Goal: Task Accomplishment & Management: Complete application form

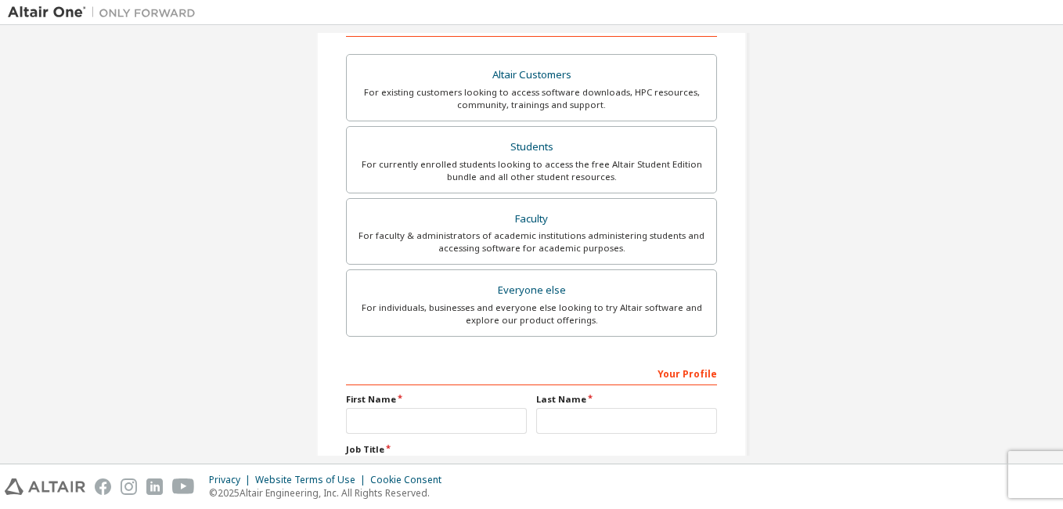
scroll to position [406, 0]
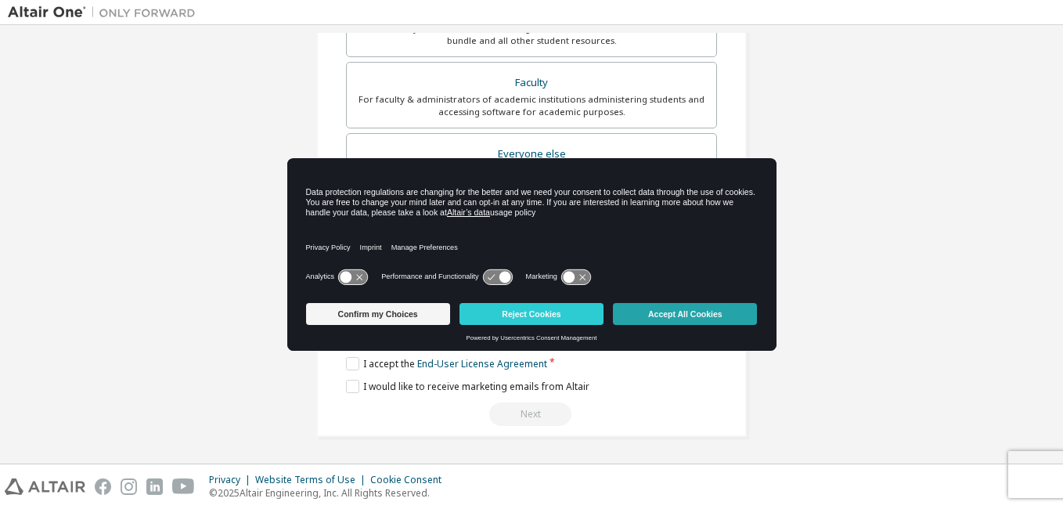
click at [657, 319] on button "Accept All Cookies" at bounding box center [685, 314] width 144 height 22
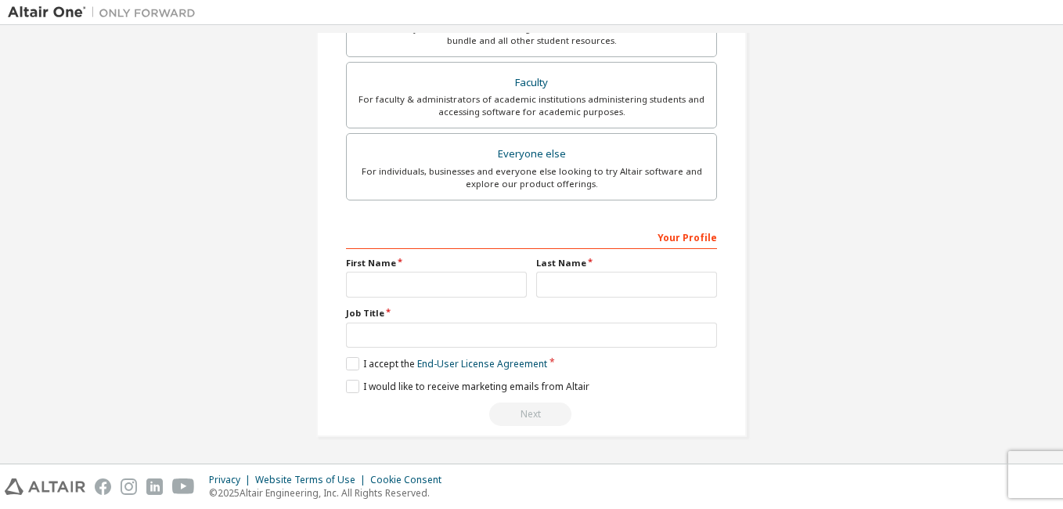
scroll to position [398, 0]
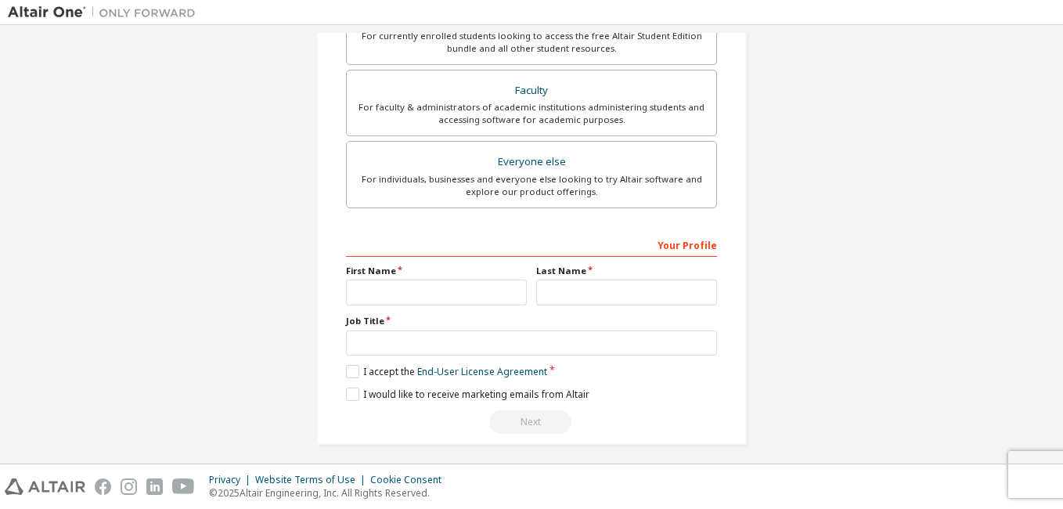
click at [117, 196] on div "Create an Altair One Account For Free Trials, Licenses, Downloads, Learning & D…" at bounding box center [531, 49] width 1047 height 829
click at [182, 156] on div "Create an Altair One Account For Free Trials, Licenses, Downloads, Learning & D…" at bounding box center [531, 49] width 1047 height 829
click at [192, 115] on div "Create an Altair One Account For Free Trials, Licenses, Downloads, Learning & D…" at bounding box center [531, 49] width 1047 height 829
click at [155, 185] on div "Create an Altair One Account For Free Trials, Licenses, Downloads, Learning & D…" at bounding box center [531, 49] width 1047 height 829
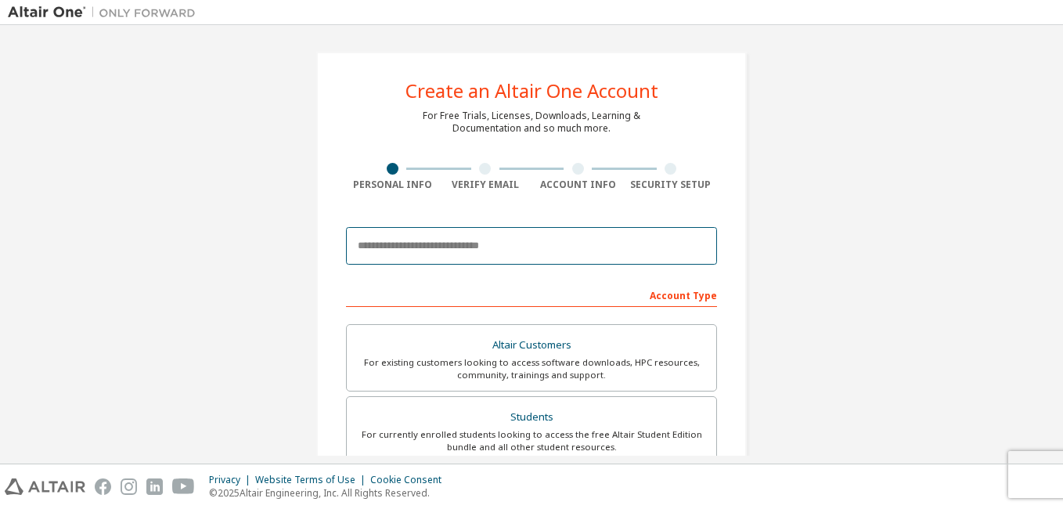
click at [476, 253] on input "email" at bounding box center [531, 246] width 371 height 38
type input "**********"
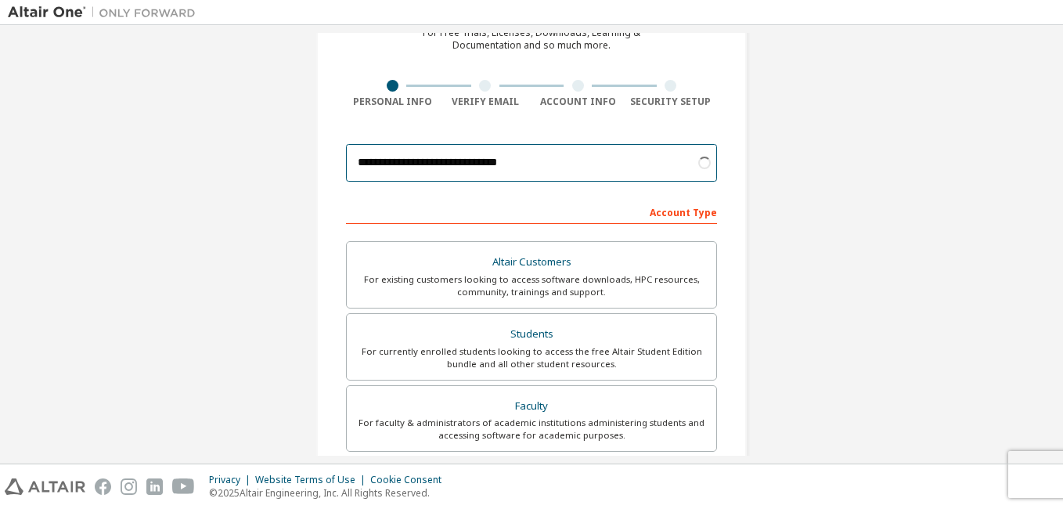
scroll to position [84, 0]
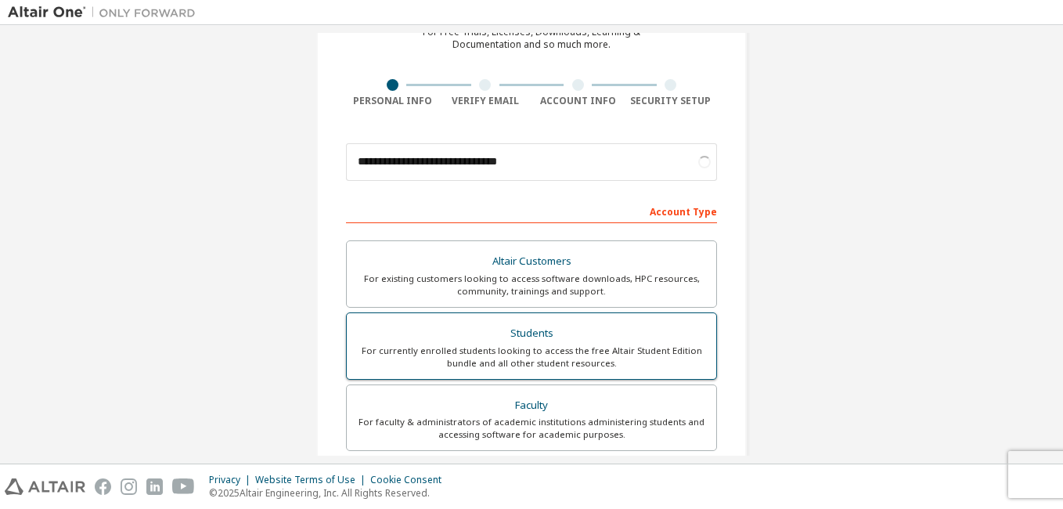
click at [503, 335] on div "Students" at bounding box center [531, 333] width 351 height 22
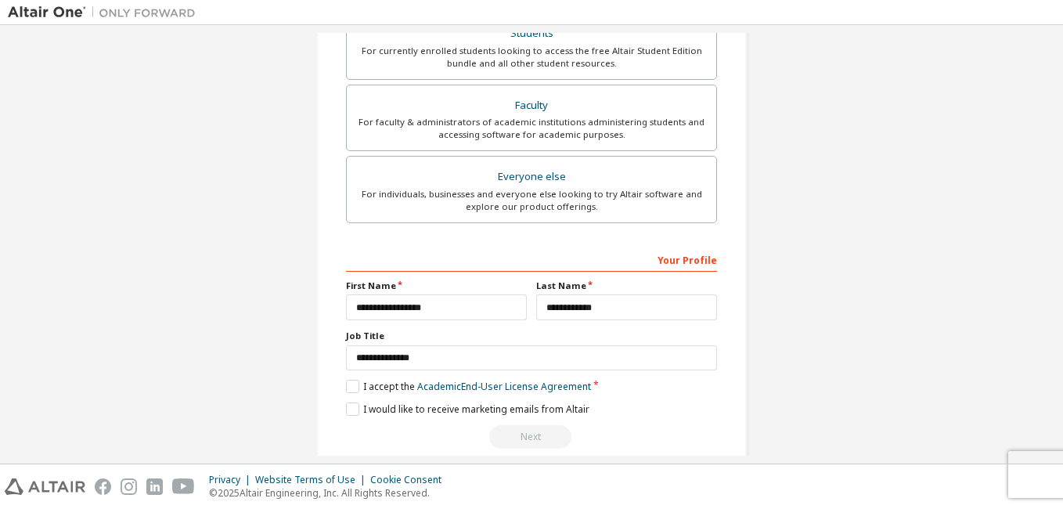
scroll to position [406, 0]
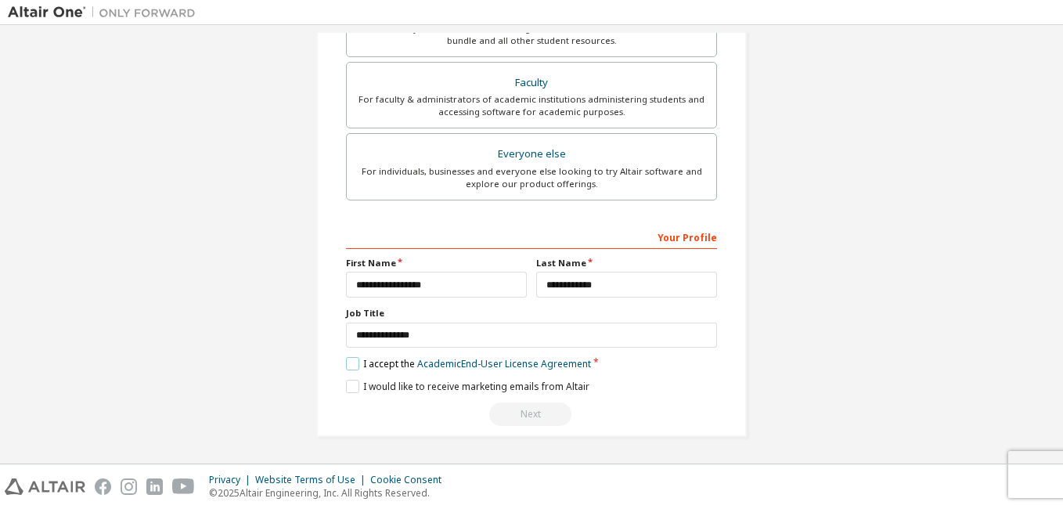
click at [350, 369] on label "I accept the Academic End-User License Agreement" at bounding box center [468, 363] width 245 height 13
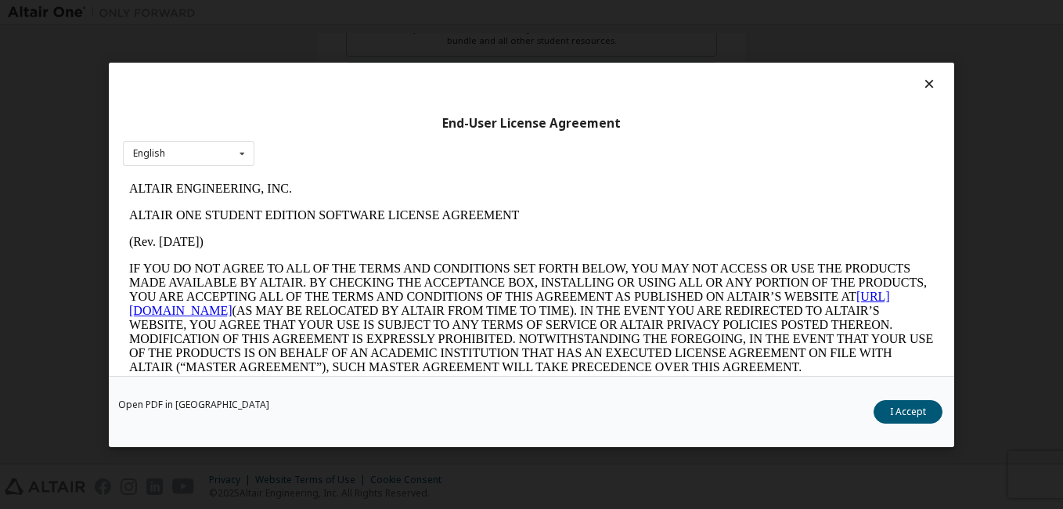
scroll to position [0, 0]
click at [926, 408] on button "I Accept" at bounding box center [907, 411] width 69 height 23
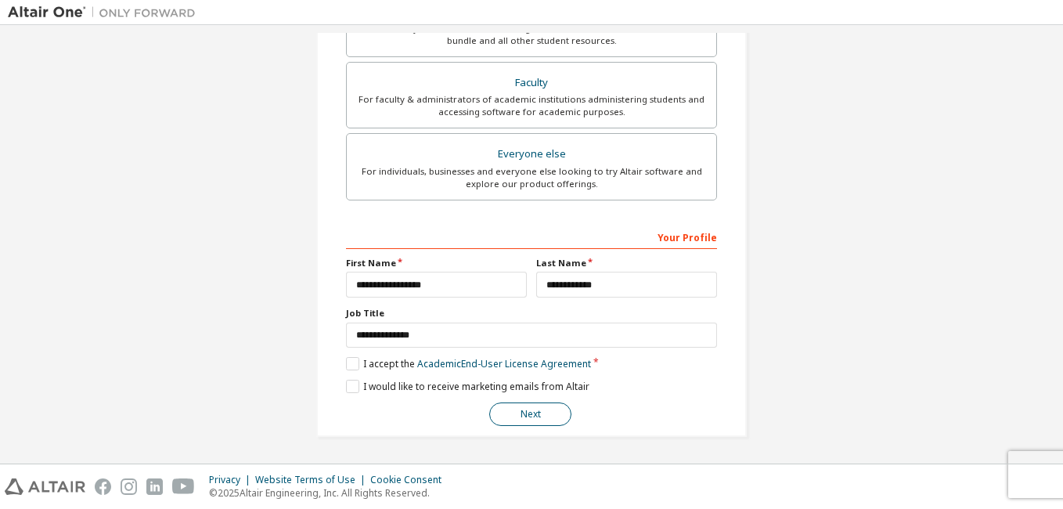
click at [520, 412] on button "Next" at bounding box center [530, 413] width 82 height 23
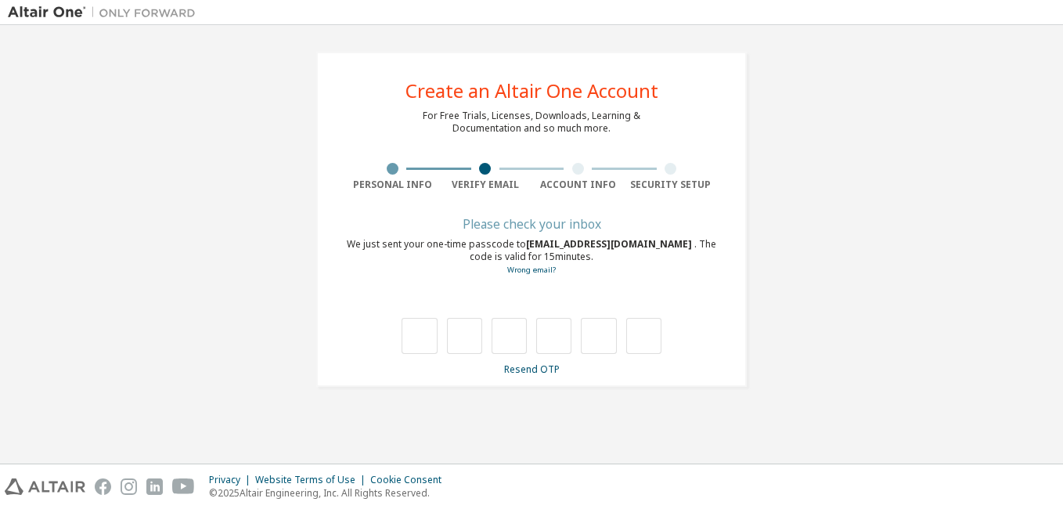
type input "*"
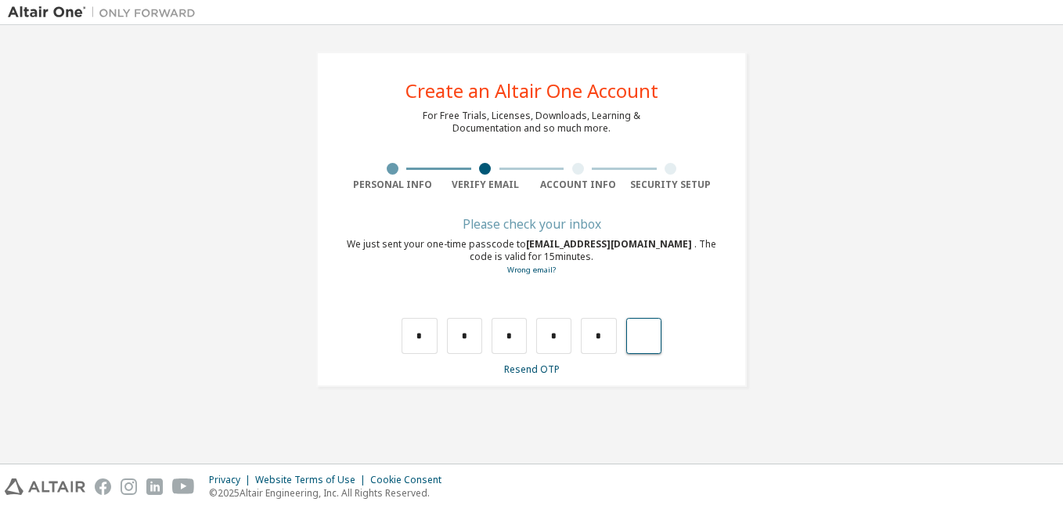
type input "*"
